Goal: Obtain resource: Obtain resource

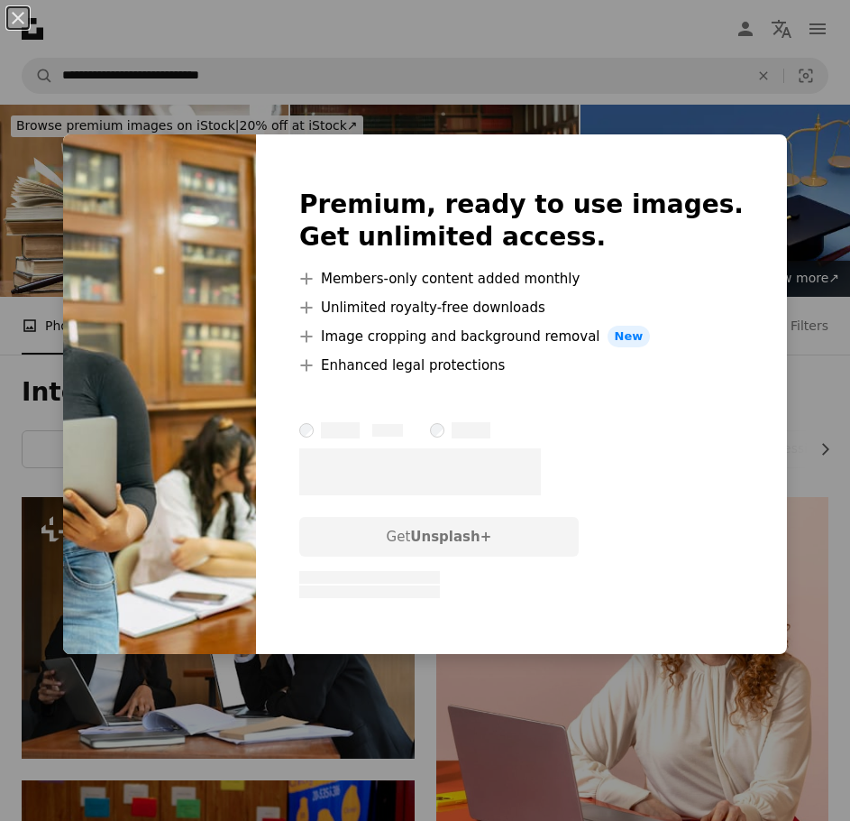
scroll to position [812, 0]
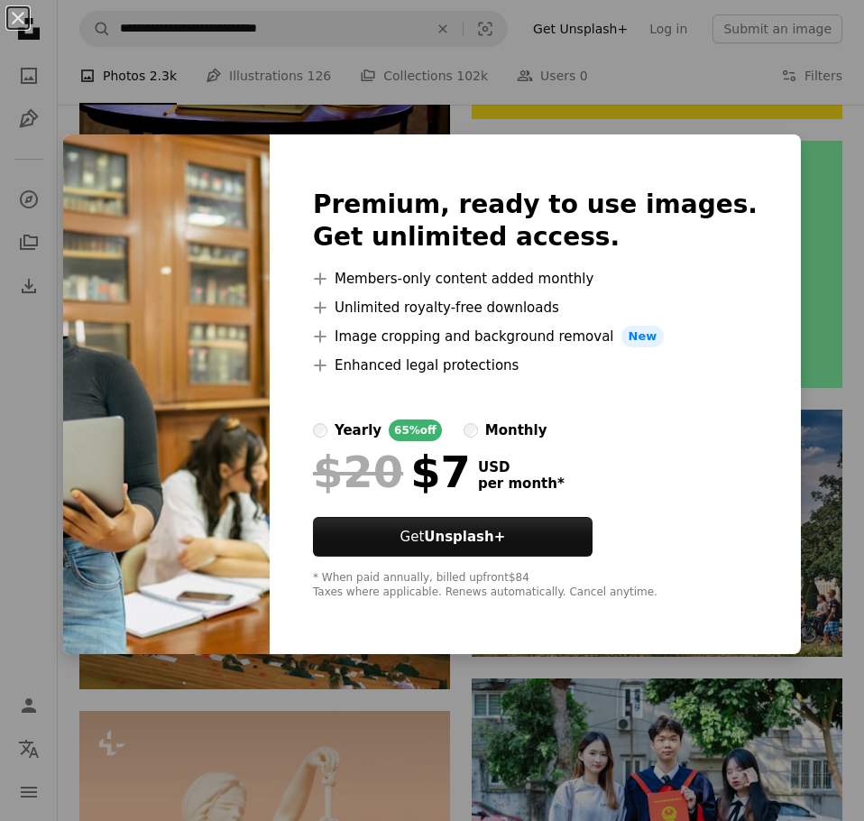
click at [252, 537] on img at bounding box center [166, 393] width 206 height 519
click at [315, 799] on div "An X shape Premium, ready to use images. Get unlimited access. A plus sign Memb…" at bounding box center [432, 410] width 864 height 821
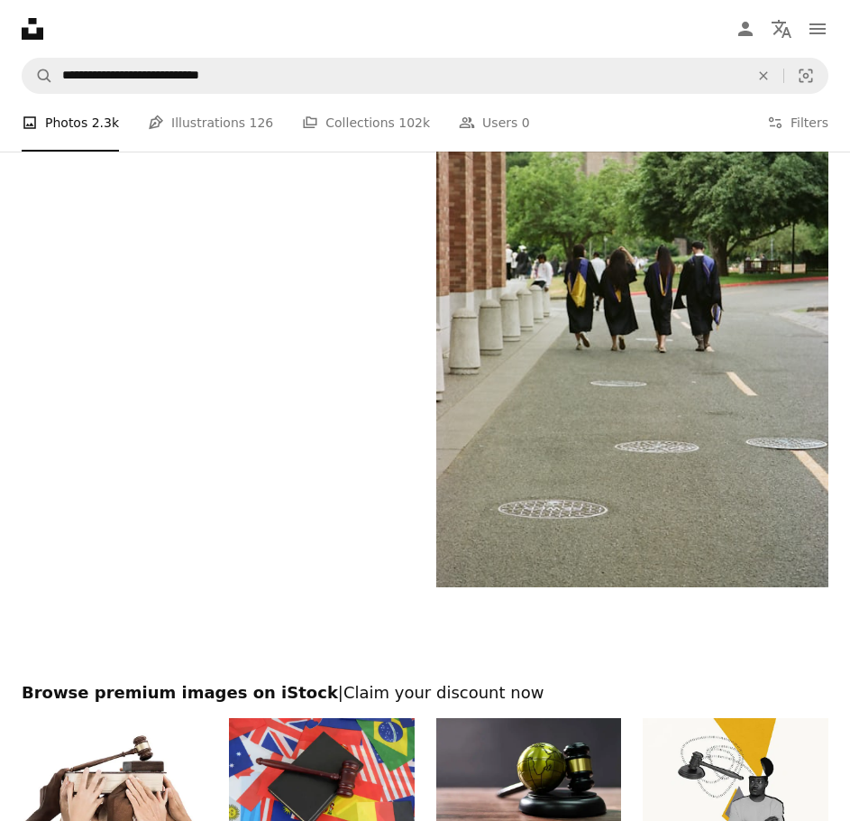
scroll to position [4311, 0]
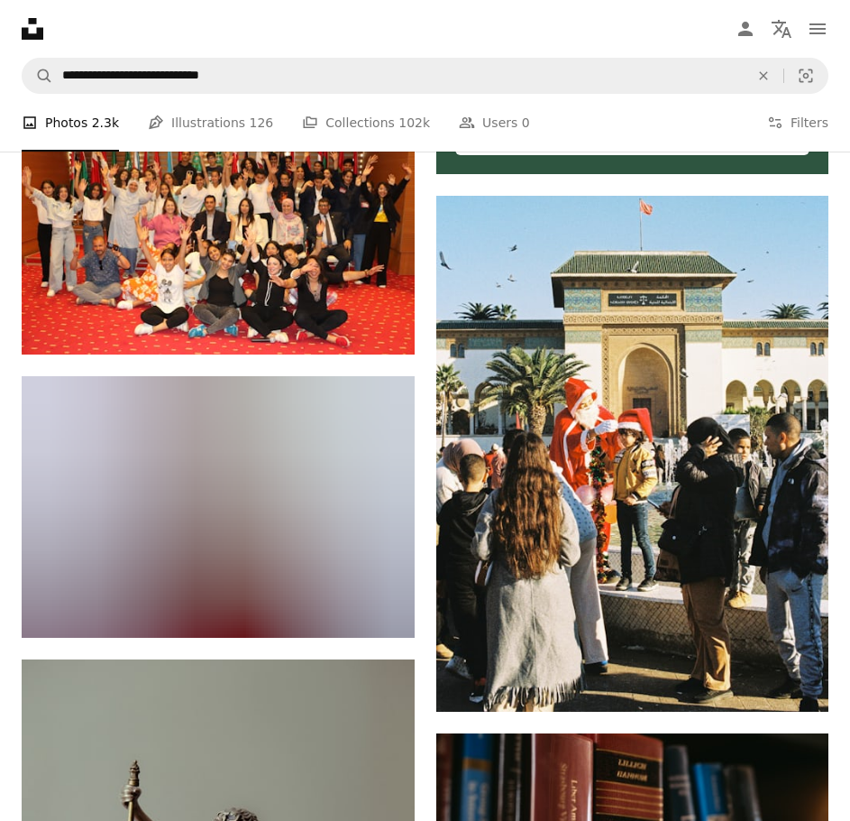
scroll to position [9451, 0]
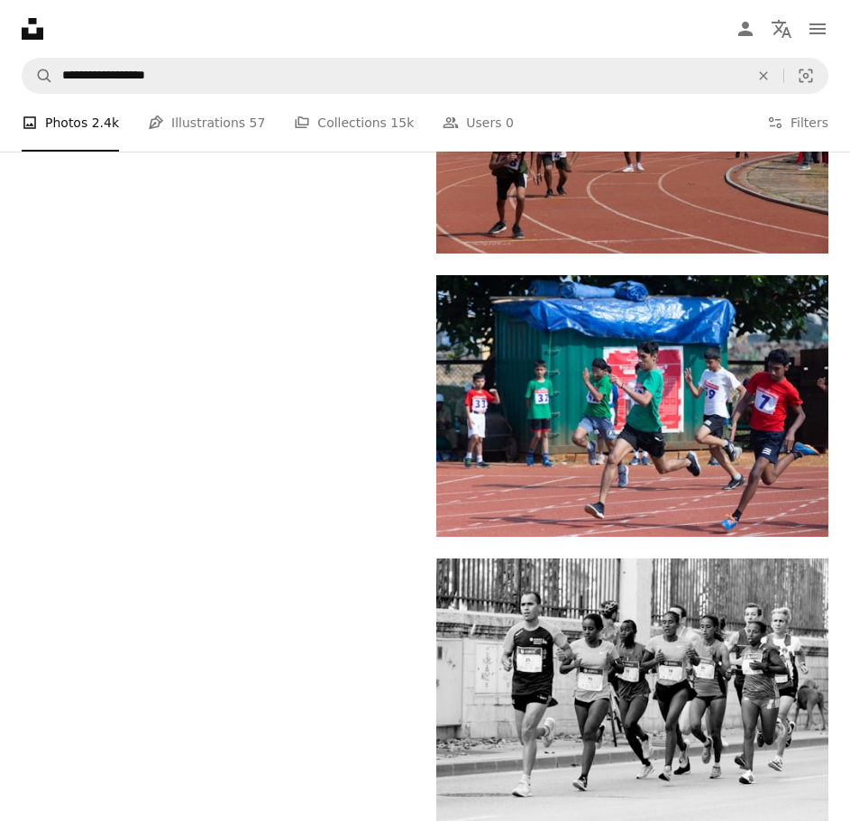
scroll to position [1984, 0]
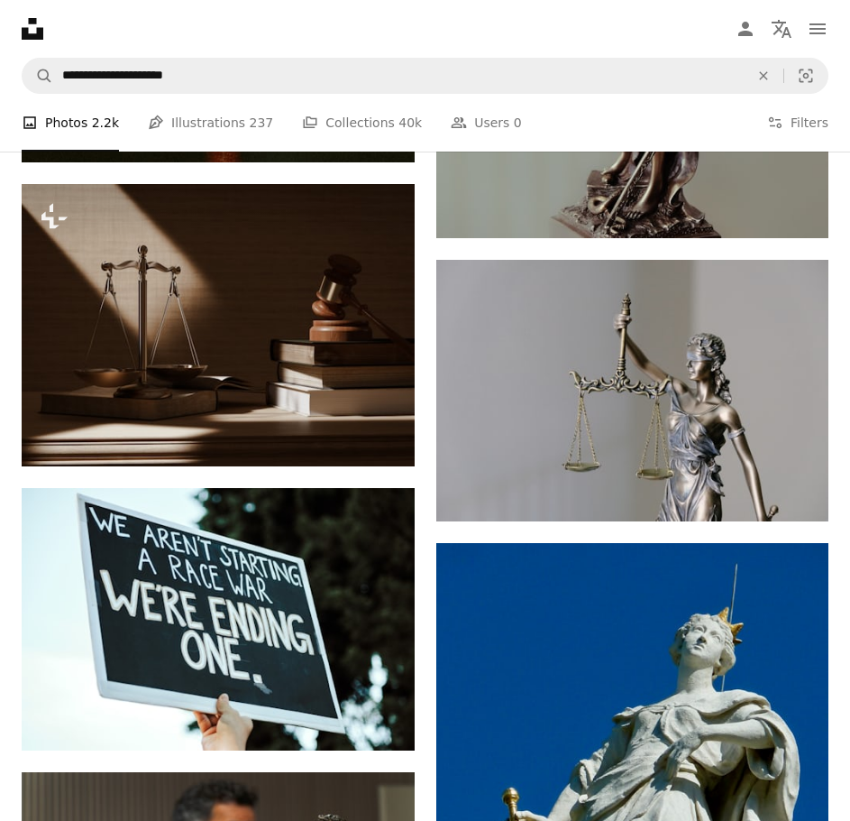
scroll to position [3350, 0]
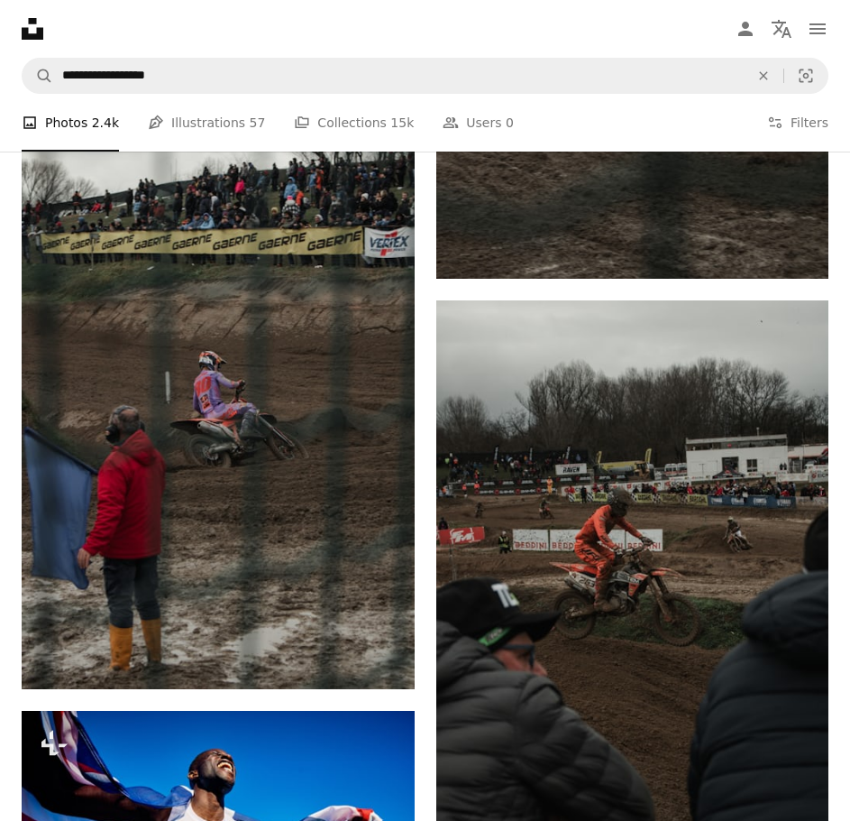
scroll to position [90, 0]
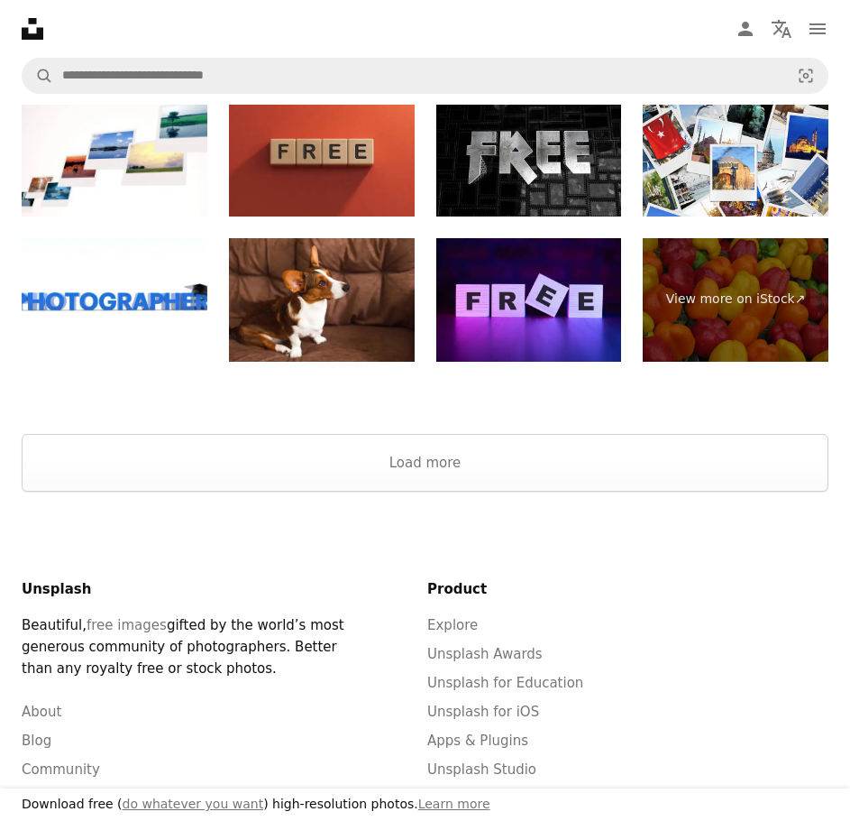
scroll to position [6042, 0]
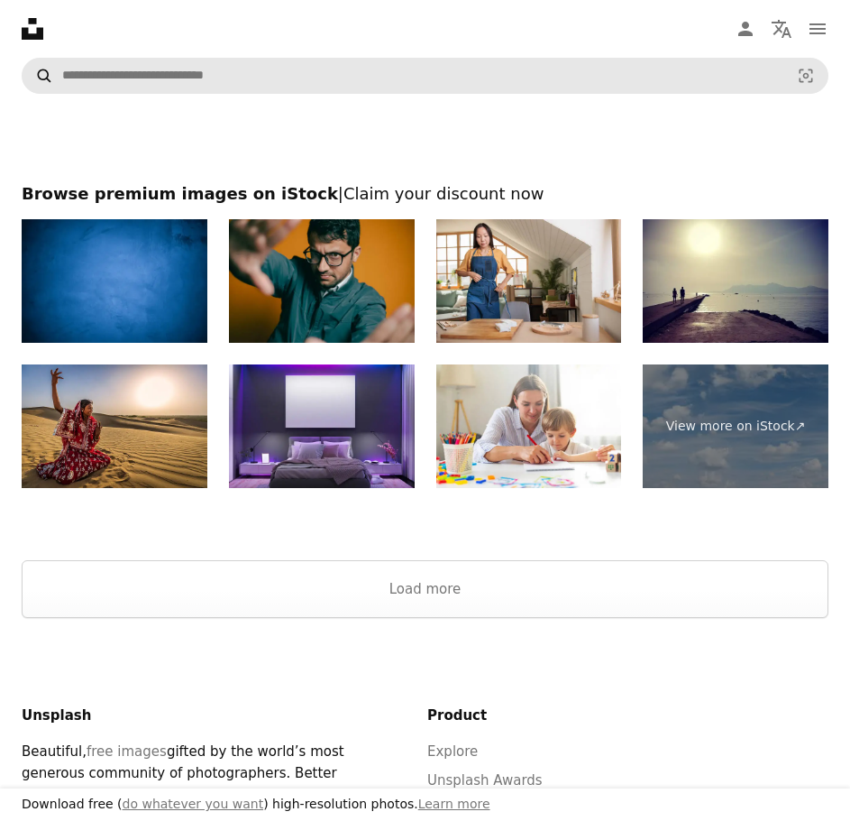
scroll to position [180, 0]
